Goal: Task Accomplishment & Management: Manage account settings

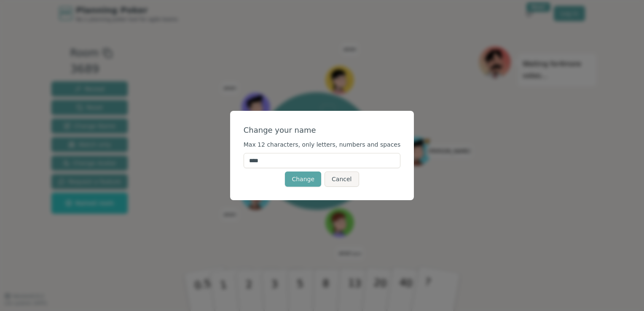
click at [306, 157] on input "****" at bounding box center [322, 160] width 157 height 15
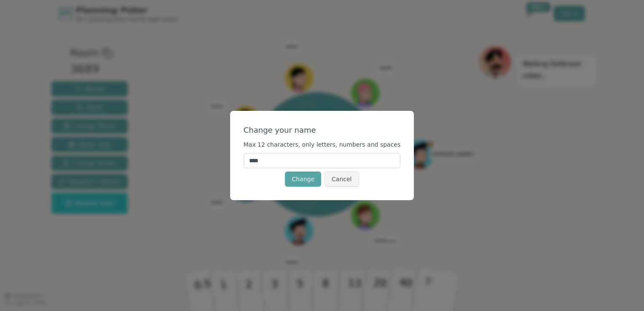
type input "****"
click at [284, 136] on div "Change your name" at bounding box center [322, 130] width 157 height 12
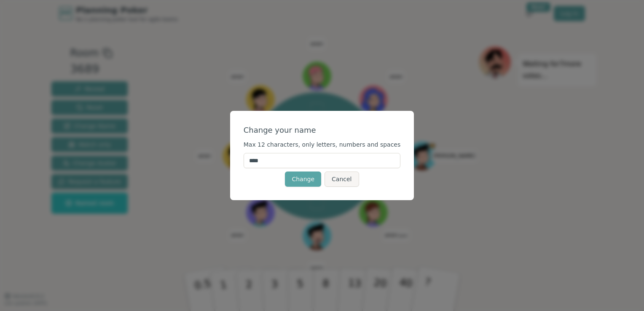
click at [295, 171] on form "Change your name Max 12 characters, only letters, numbers and spaces **** Chang…" at bounding box center [322, 155] width 157 height 62
click at [298, 180] on button "Change" at bounding box center [303, 179] width 36 height 15
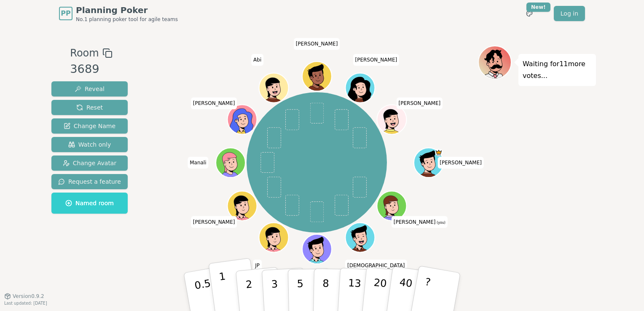
click at [225, 300] on p "1" at bounding box center [224, 293] width 13 height 46
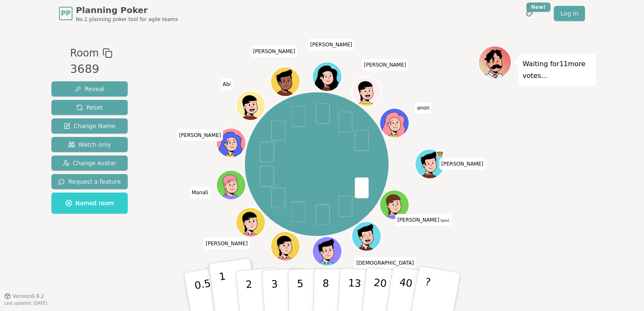
click at [227, 298] on p "1" at bounding box center [224, 293] width 13 height 46
click at [360, 191] on span at bounding box center [362, 187] width 14 height 21
click at [223, 262] on button "1" at bounding box center [233, 292] width 50 height 68
click at [224, 274] on button "1" at bounding box center [233, 292] width 50 height 68
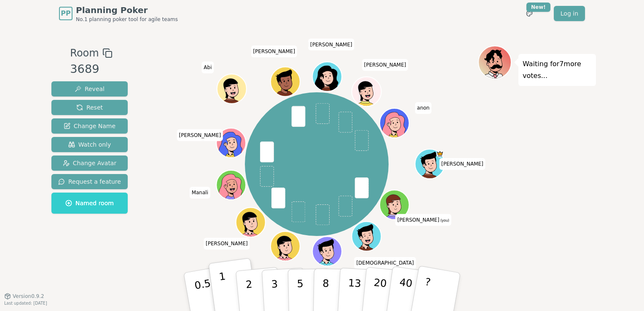
click at [224, 277] on p "1" at bounding box center [224, 293] width 13 height 46
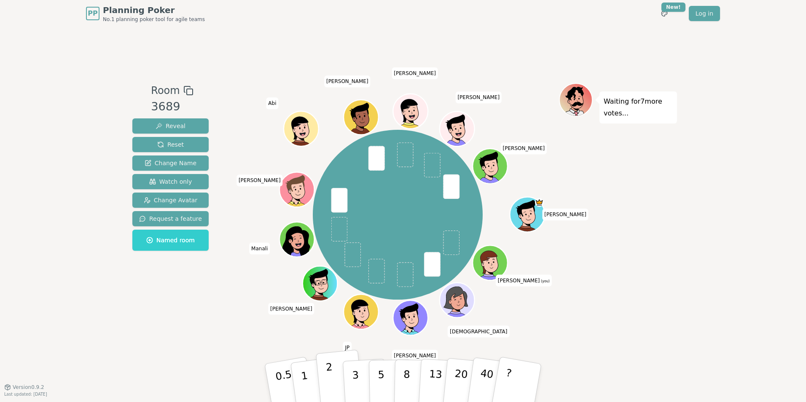
click at [335, 311] on button "2" at bounding box center [340, 383] width 48 height 67
click at [337, 311] on button "2" at bounding box center [340, 383] width 48 height 67
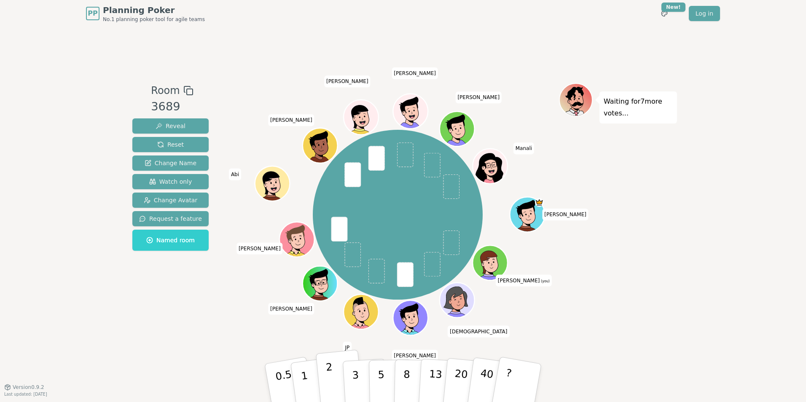
click at [337, 311] on button "2" at bounding box center [340, 383] width 48 height 67
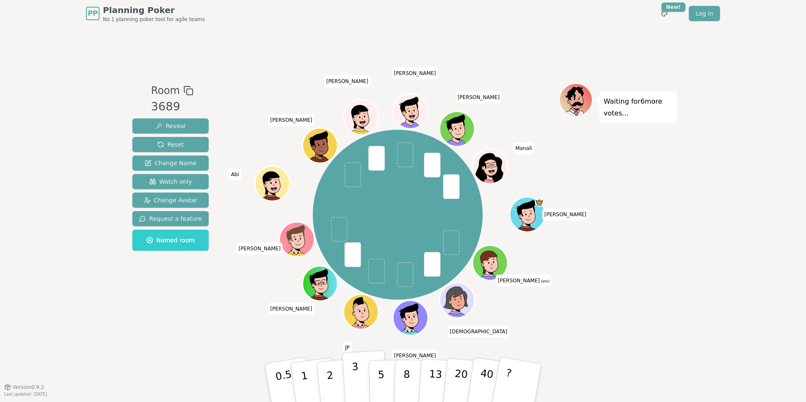
click at [349, 311] on button "3" at bounding box center [365, 383] width 46 height 66
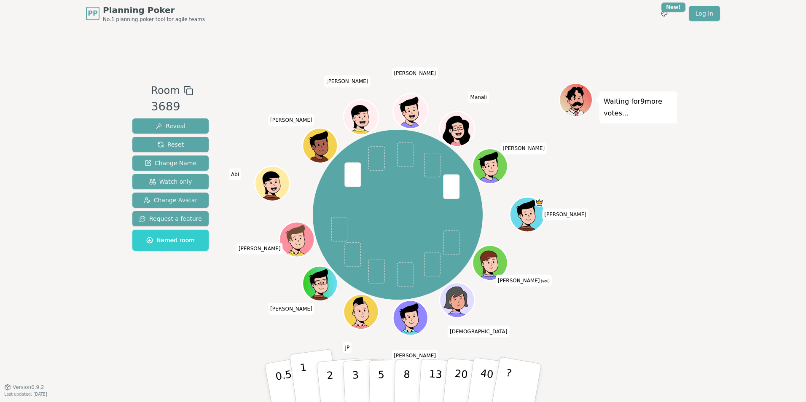
click at [303, 311] on p "1" at bounding box center [305, 384] width 13 height 46
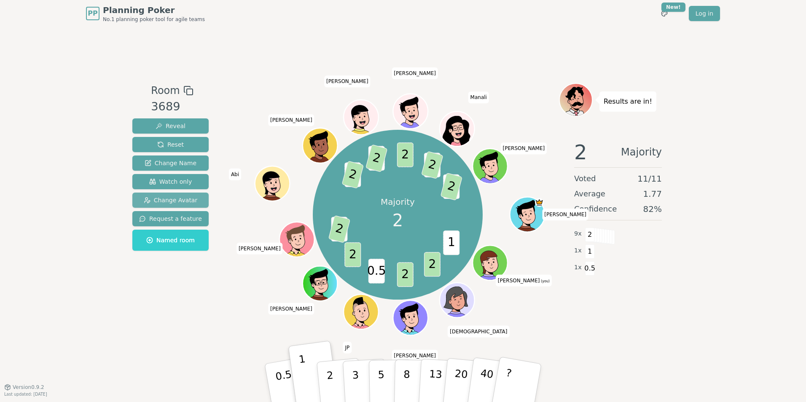
click at [174, 203] on span "Change Avatar" at bounding box center [171, 200] width 54 height 8
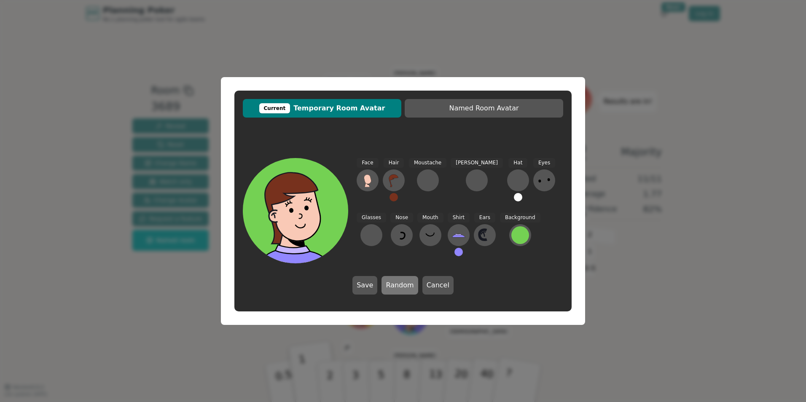
click at [405, 287] on button "Random" at bounding box center [399, 285] width 36 height 19
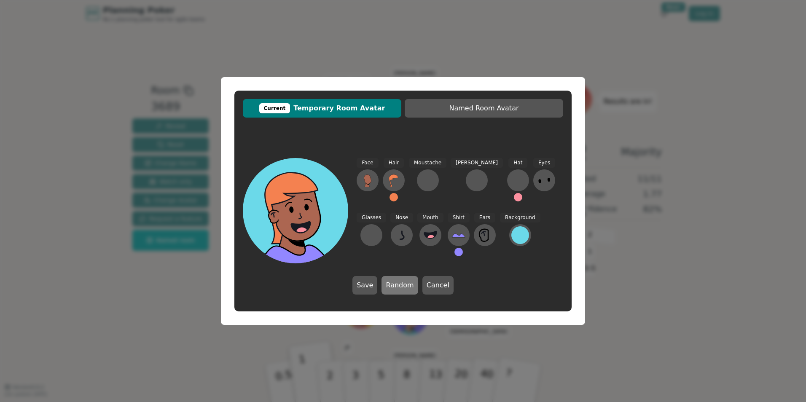
click at [405, 287] on button "Random" at bounding box center [399, 285] width 36 height 19
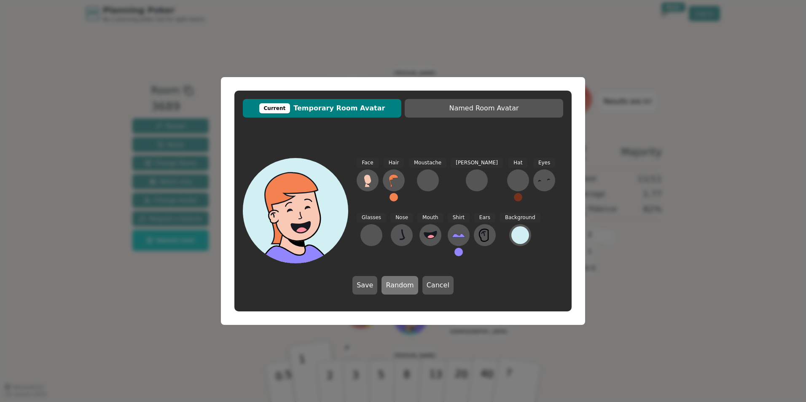
click at [405, 287] on button "Random" at bounding box center [399, 285] width 36 height 19
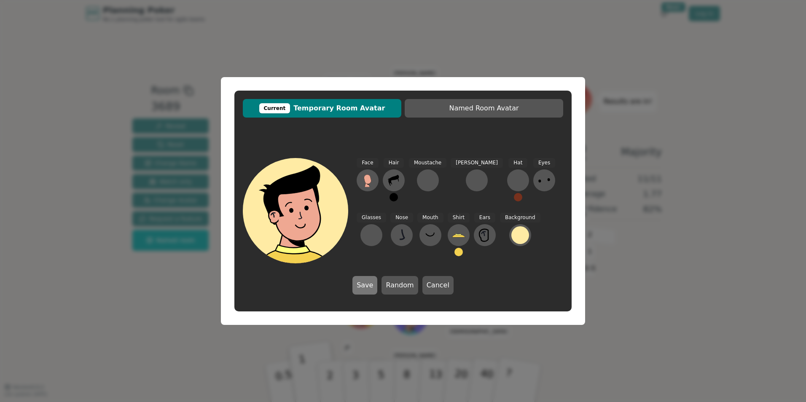
click at [372, 286] on button "Save" at bounding box center [364, 285] width 25 height 19
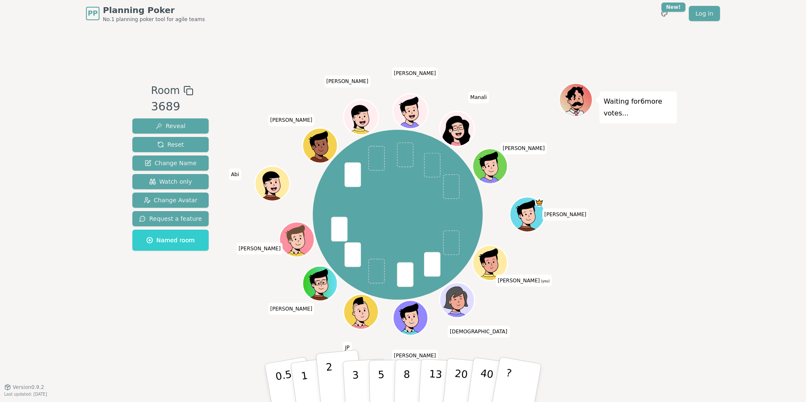
click at [338, 311] on button "2" at bounding box center [340, 383] width 48 height 67
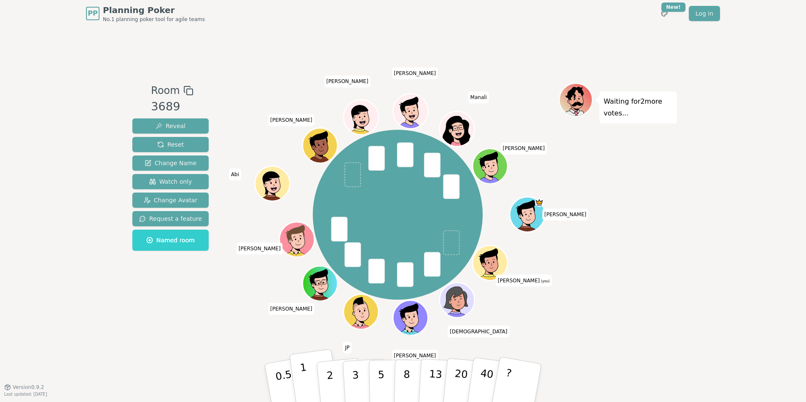
click at [304, 311] on p "1" at bounding box center [305, 384] width 13 height 46
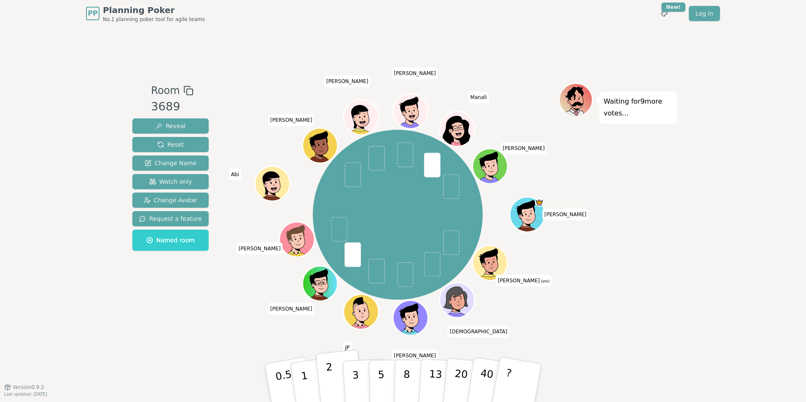
click at [335, 311] on button "2" at bounding box center [340, 383] width 48 height 67
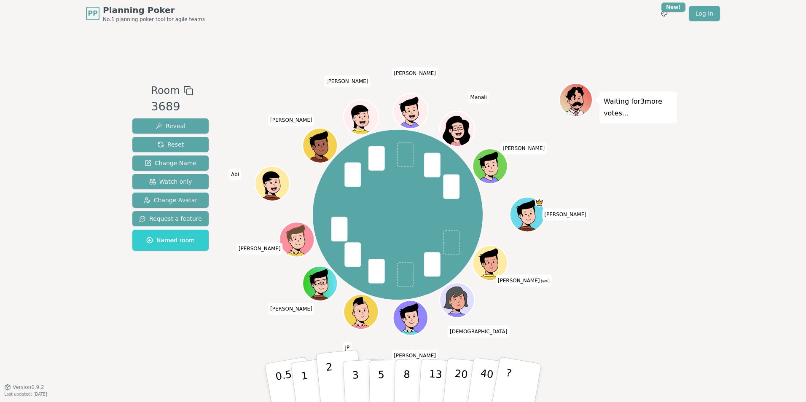
click at [343, 311] on button "2" at bounding box center [340, 383] width 48 height 67
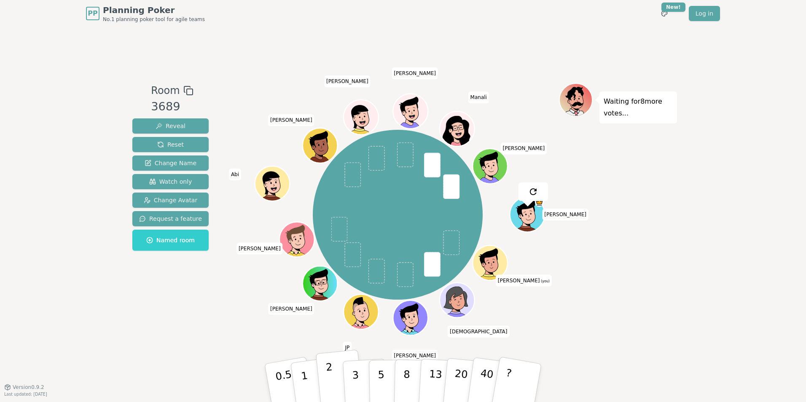
click at [342, 311] on button "2" at bounding box center [340, 383] width 48 height 67
click at [326, 311] on button "2" at bounding box center [340, 383] width 48 height 67
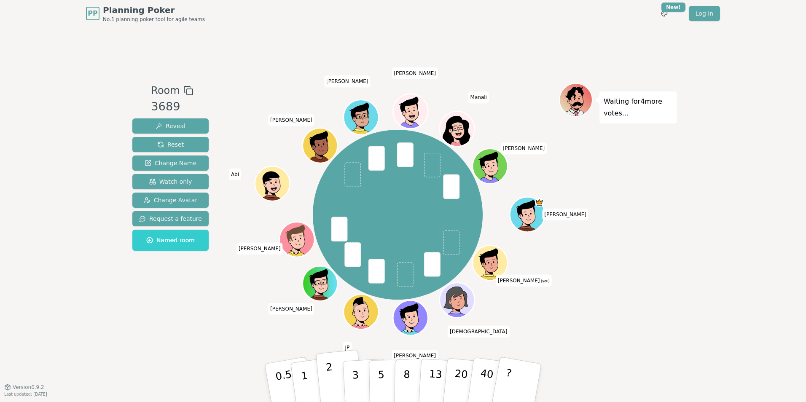
click at [329, 311] on p "2" at bounding box center [330, 384] width 11 height 46
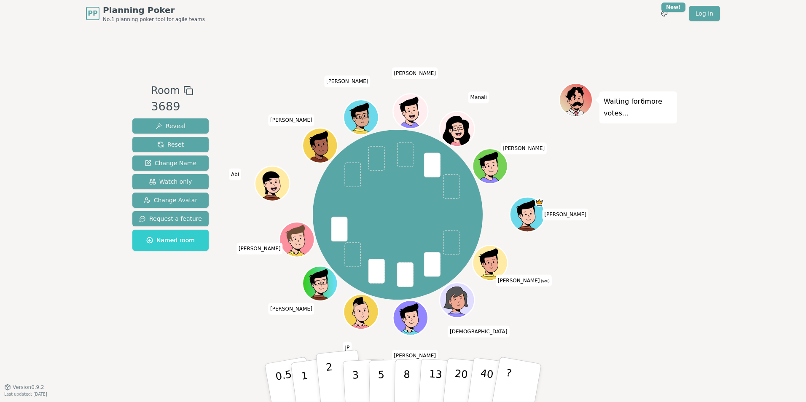
click at [327, 311] on p "2" at bounding box center [330, 384] width 11 height 46
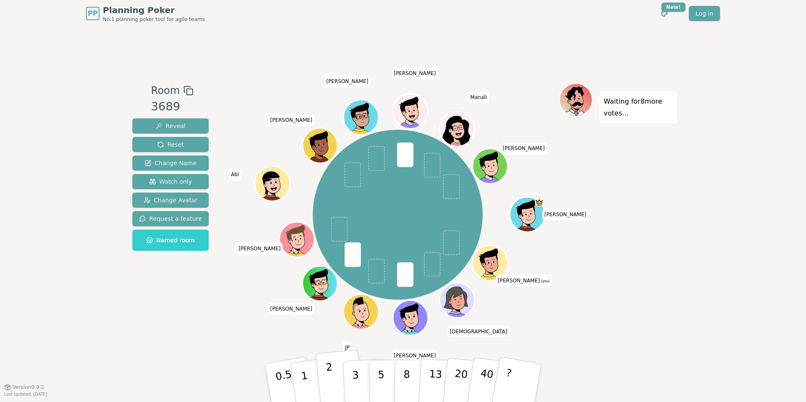
click at [332, 311] on button "2" at bounding box center [340, 383] width 48 height 67
